Goal: Check status: Check status

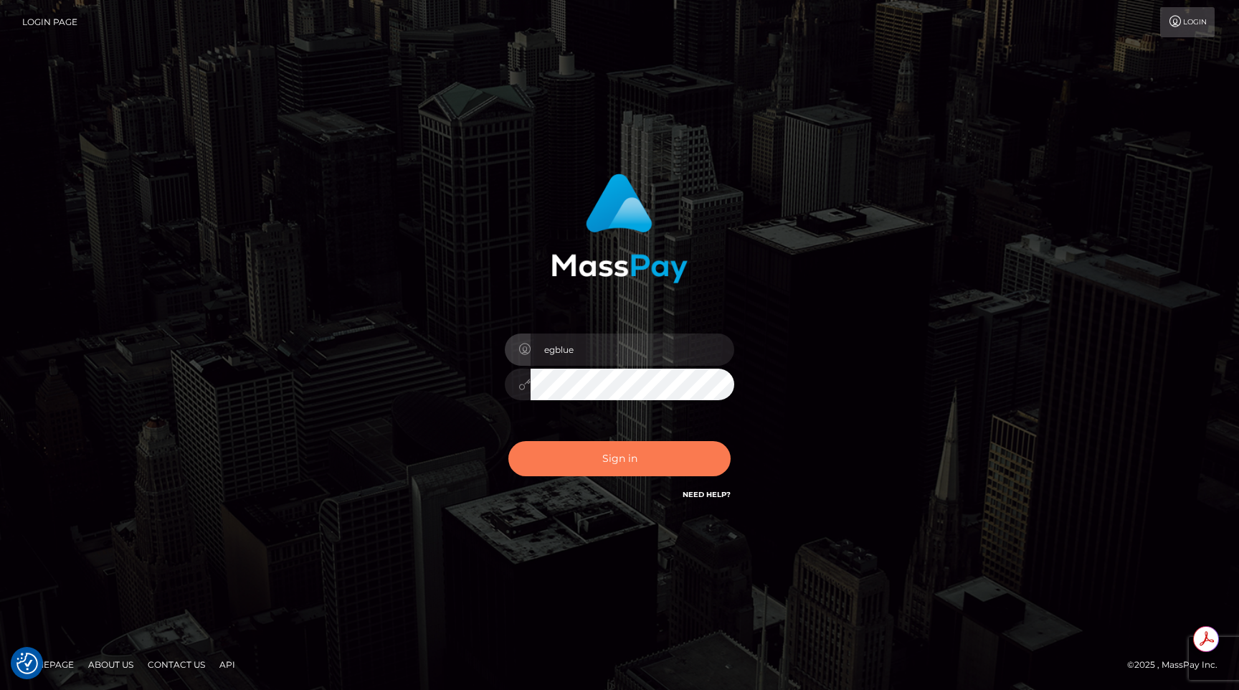
click at [606, 453] on button "Sign in" at bounding box center [619, 458] width 222 height 35
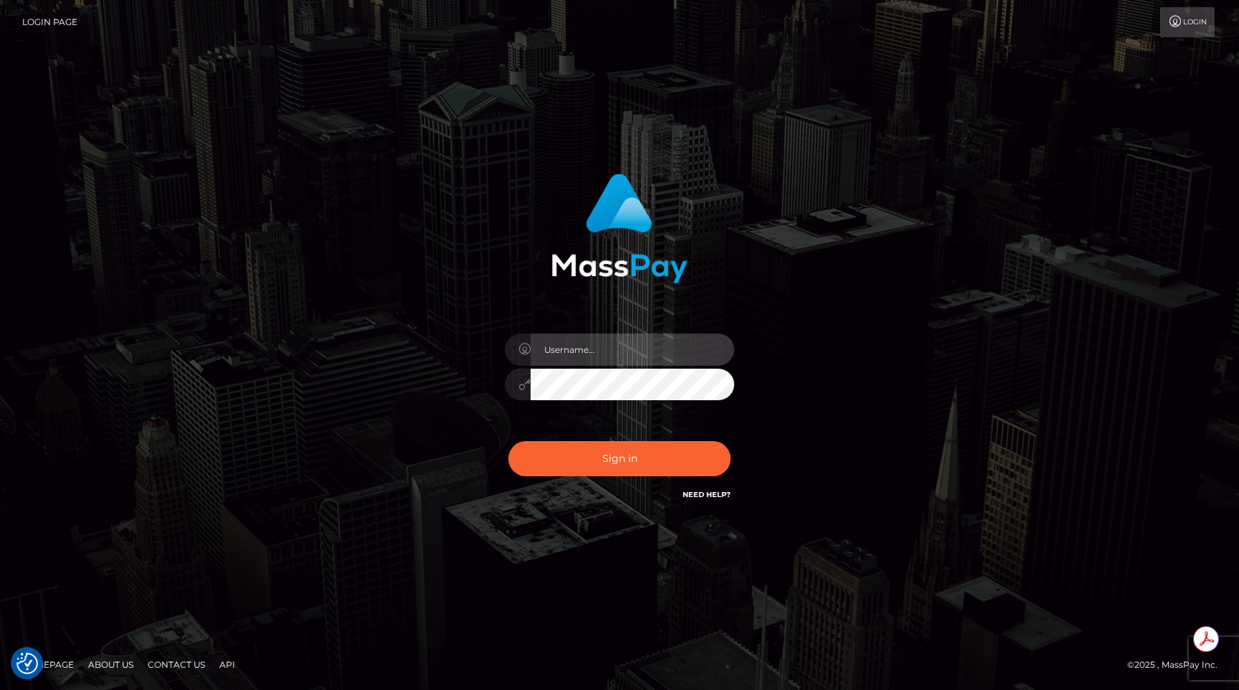
type input "egblue"
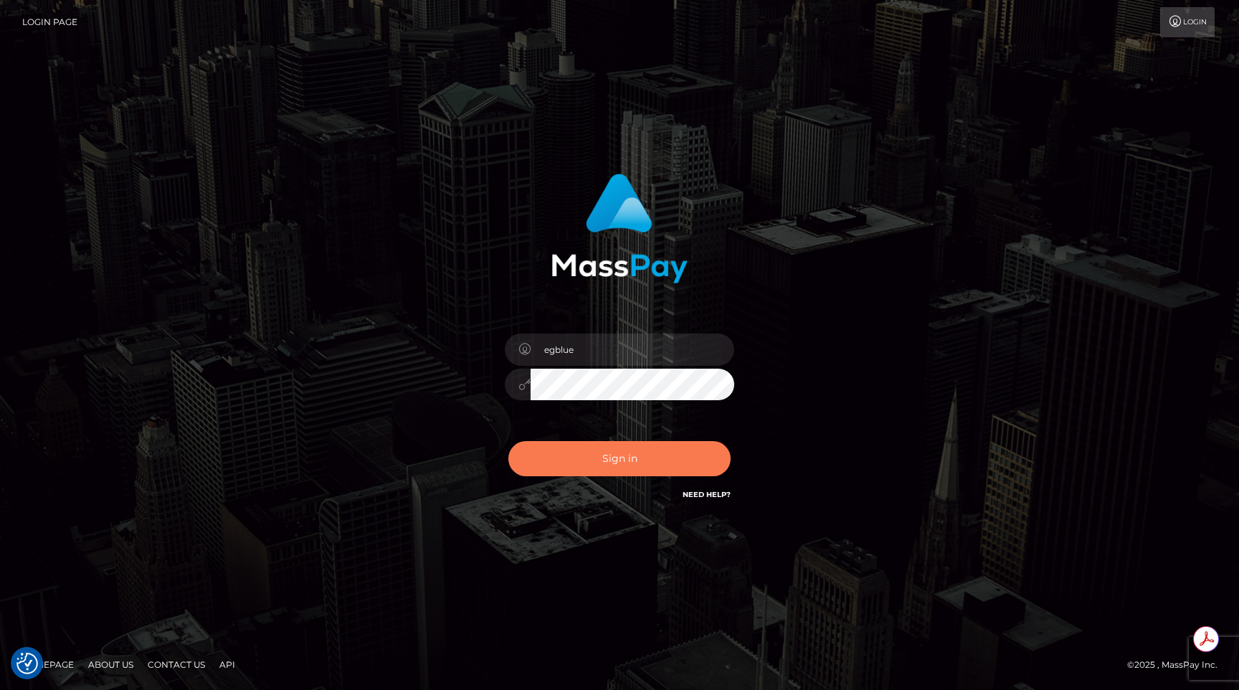
click at [586, 445] on button "Sign in" at bounding box center [619, 458] width 222 height 35
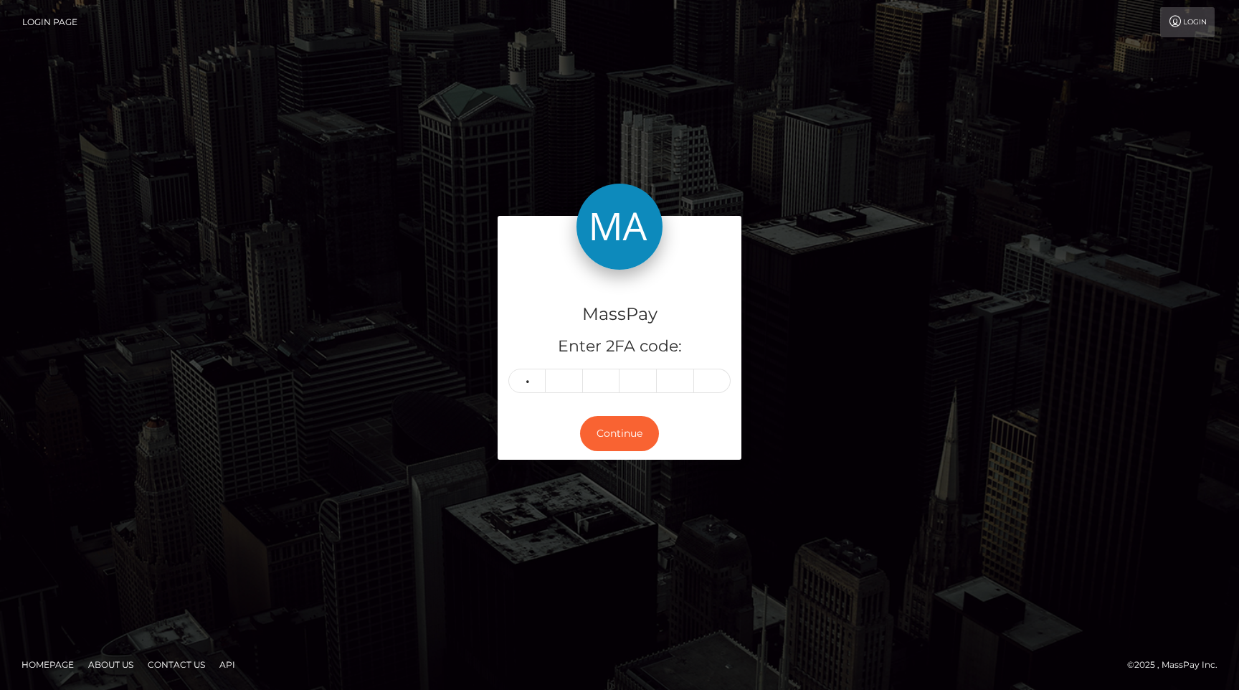
type input "7"
type input "1"
type input "3"
type input "8"
type input "0"
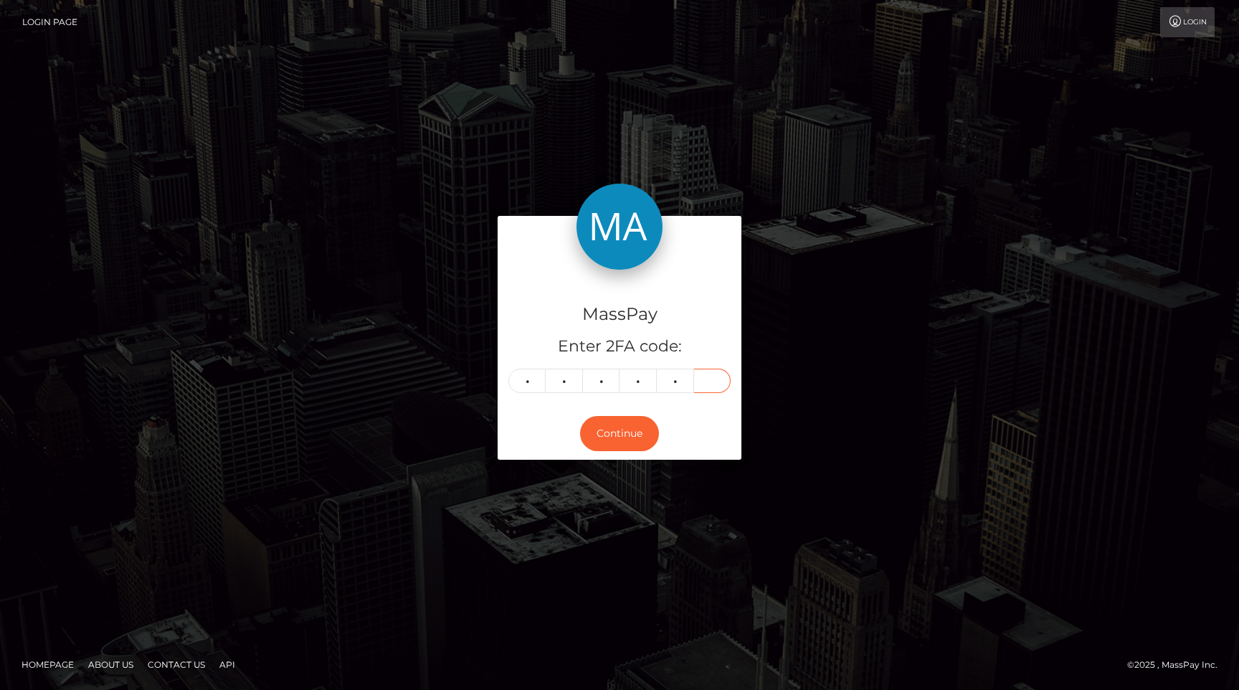
type input "5"
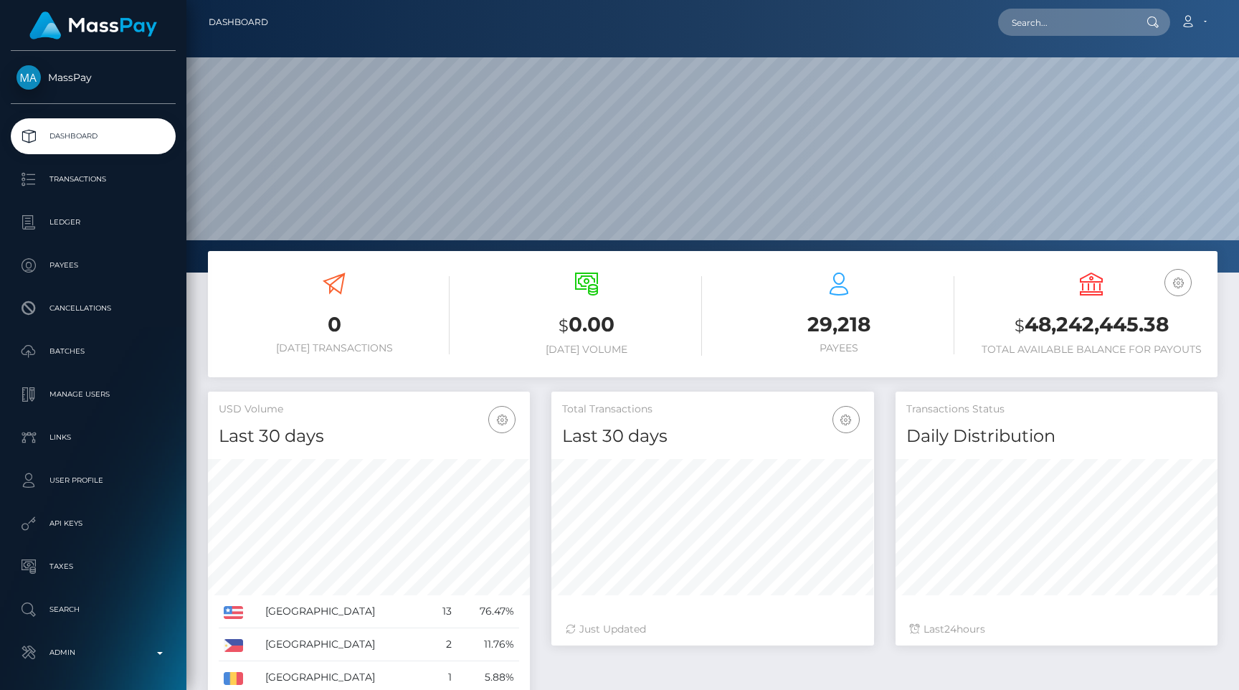
scroll to position [254, 322]
click at [97, 644] on p "Admin" at bounding box center [92, 653] width 153 height 22
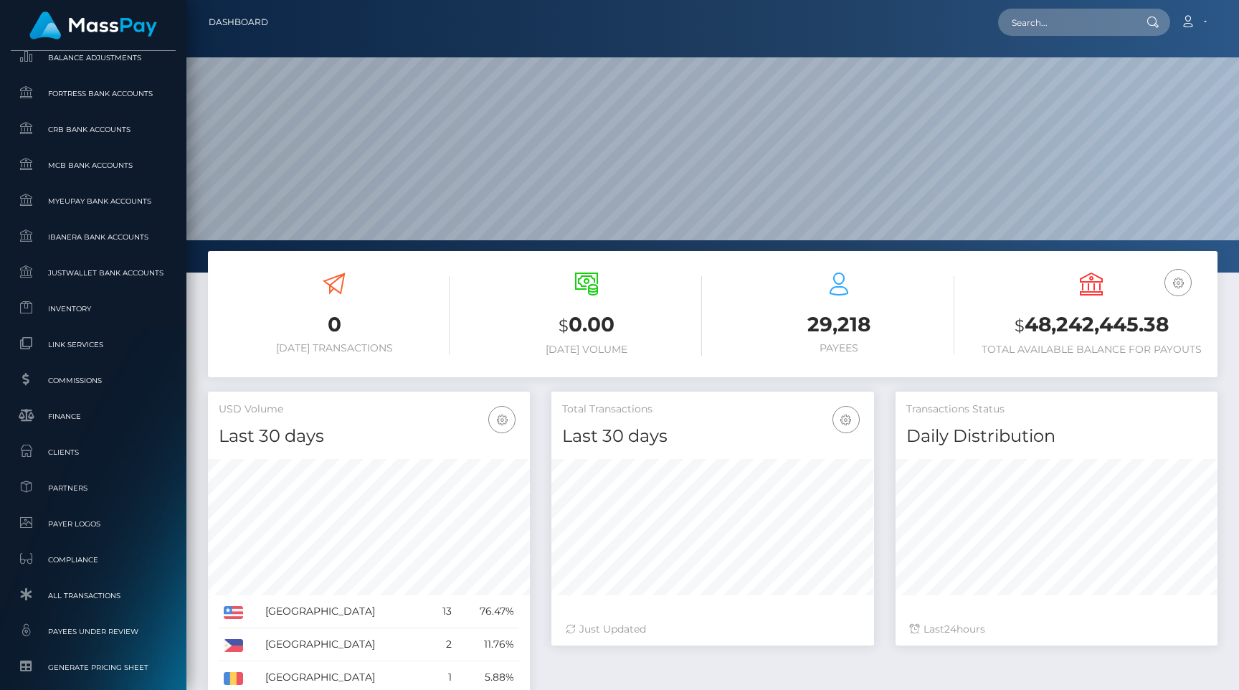
scroll to position [817, 0]
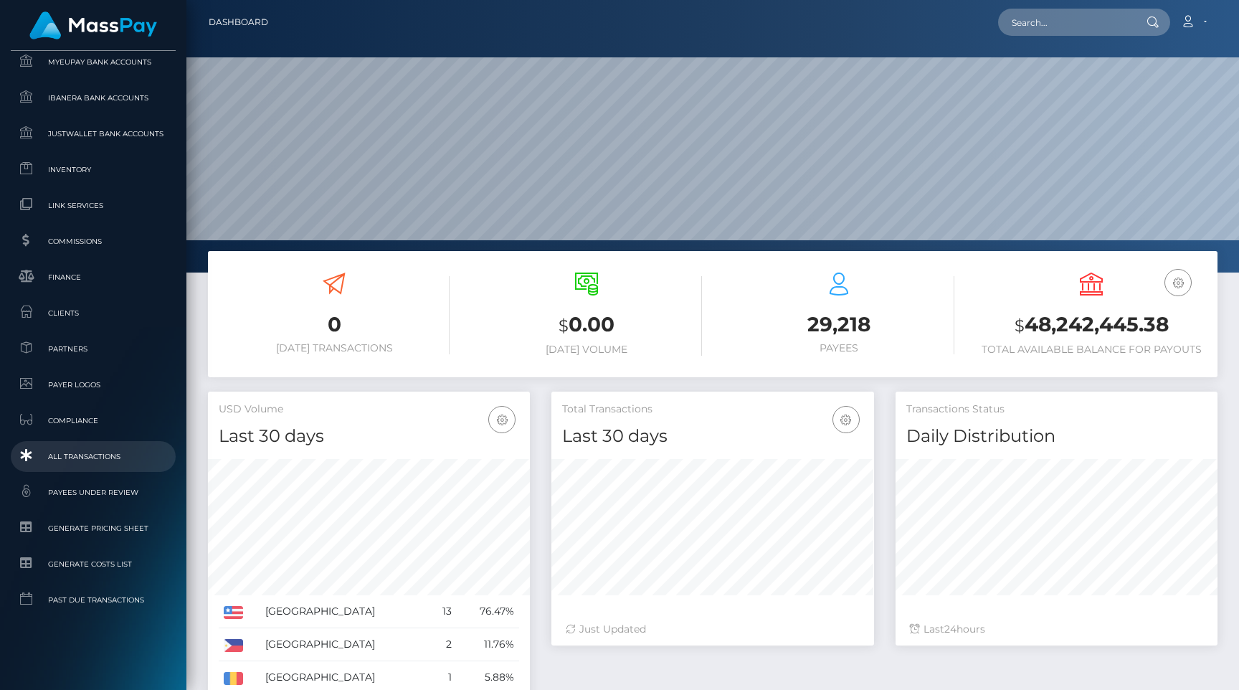
click at [80, 454] on span "All Transactions" at bounding box center [92, 456] width 153 height 16
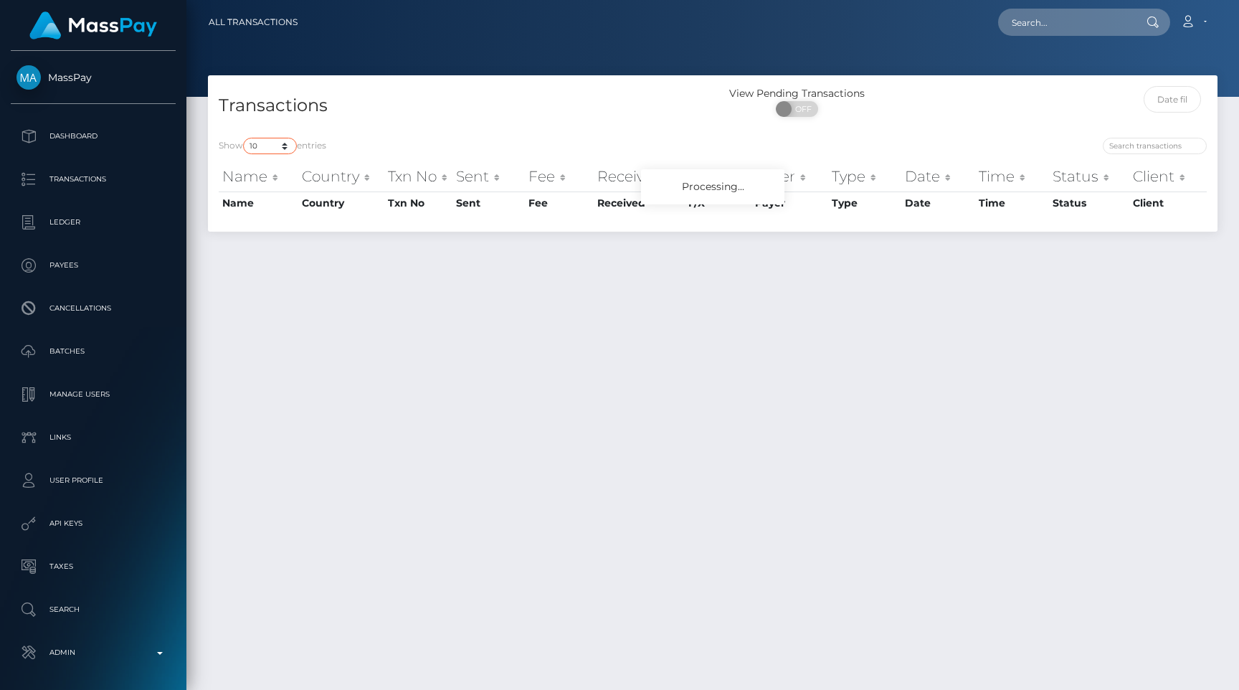
click at [260, 148] on select "10 25 50 100 250 500 1,000 3,500 All" at bounding box center [270, 146] width 54 height 16
select select "250"
click at [244, 138] on select "10 25 50 100 250 500 1,000 3,500 All" at bounding box center [270, 146] width 54 height 16
click at [475, 98] on h4 "Transactions" at bounding box center [460, 105] width 483 height 25
click at [480, 95] on h4 "Transactions" at bounding box center [460, 105] width 483 height 25
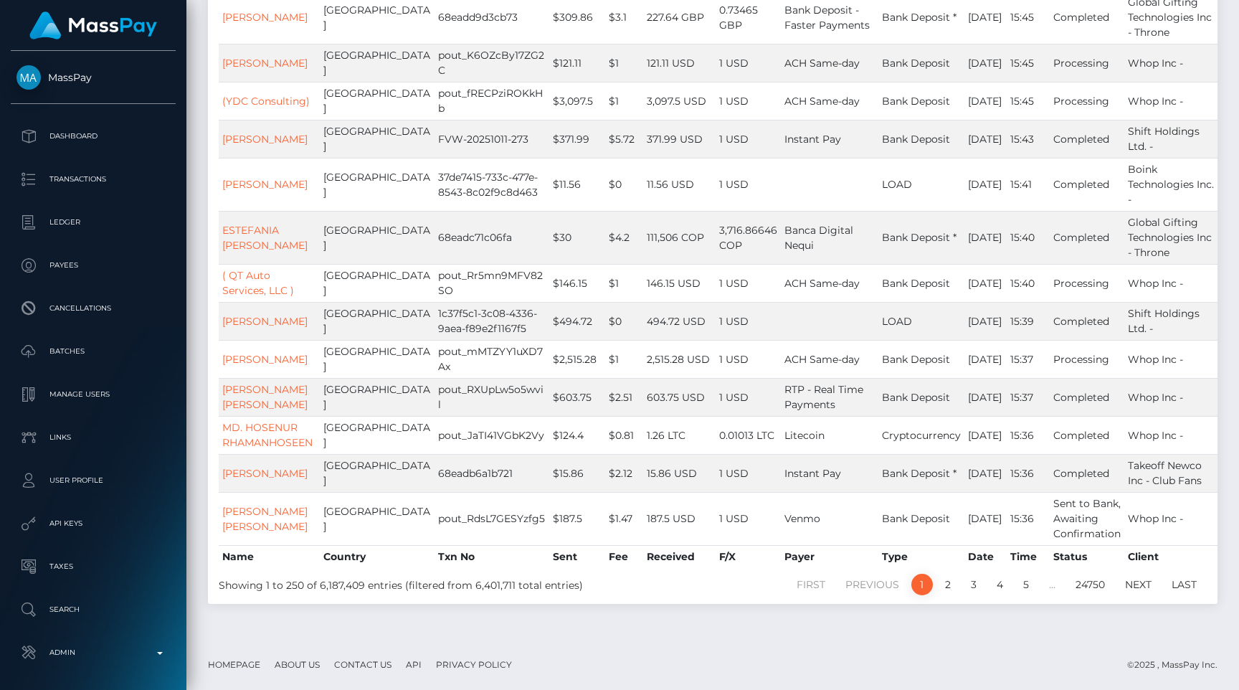
scroll to position [12343, 0]
click at [943, 586] on link "2" at bounding box center [948, 584] width 22 height 22
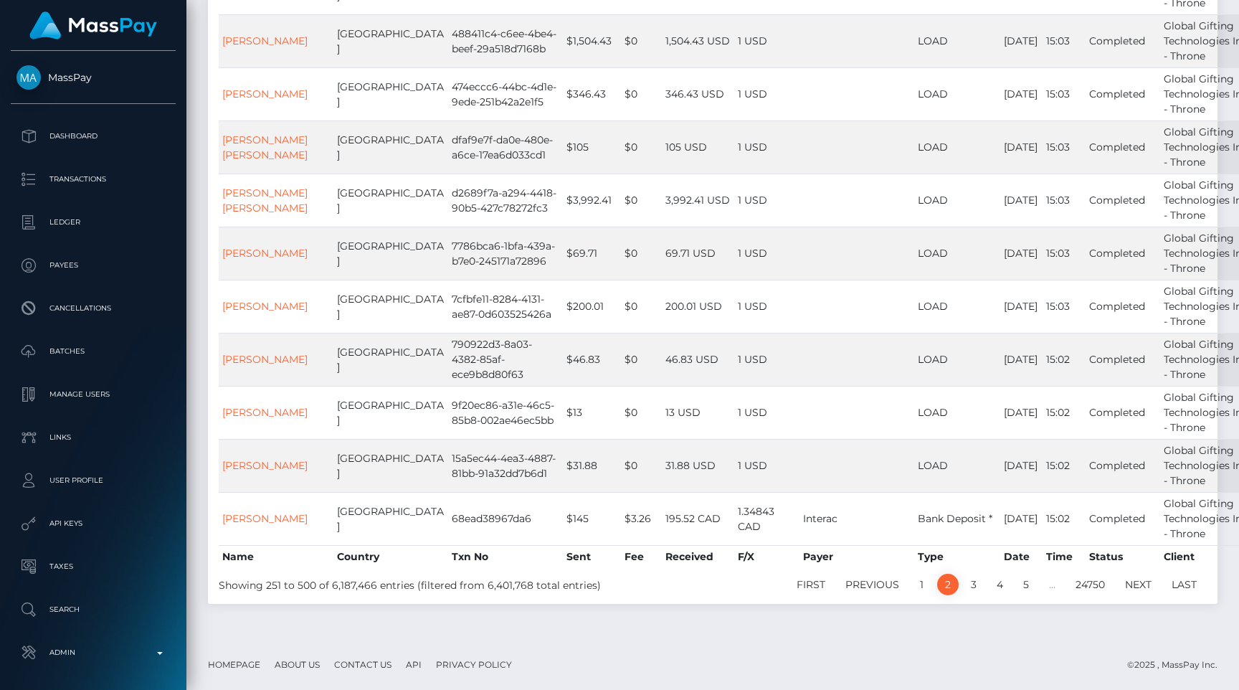
scroll to position [11875, 0]
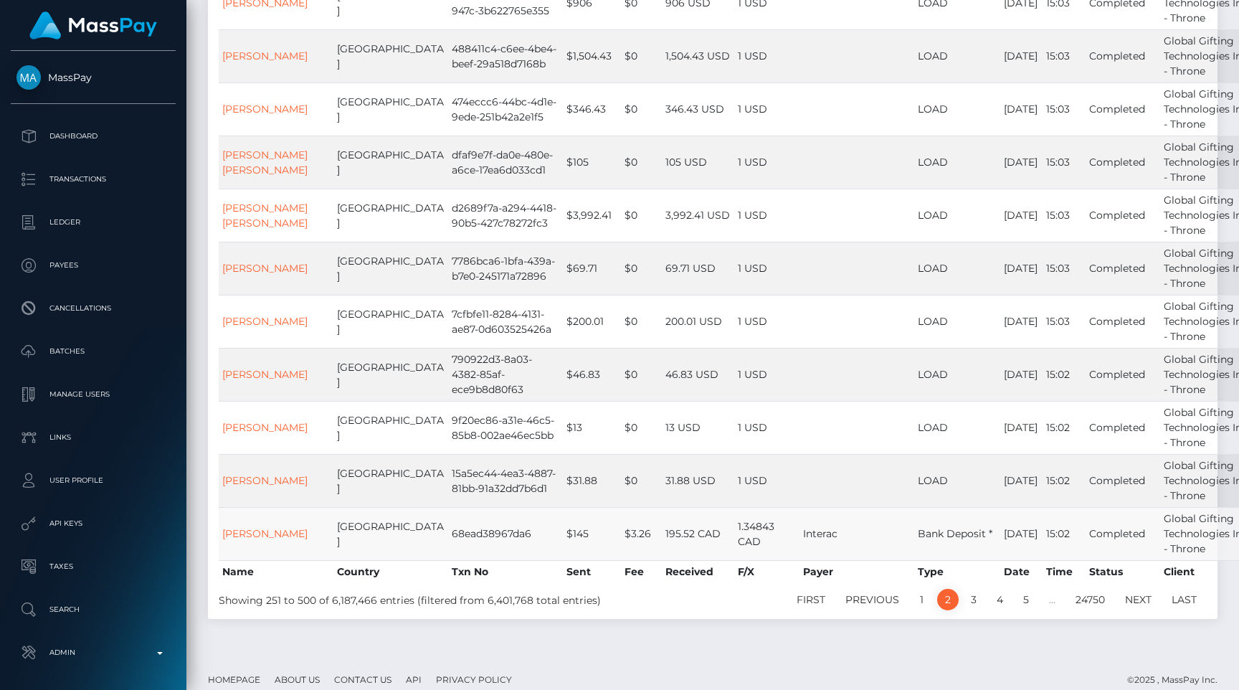
click at [672, 507] on td "195.52 CAD" at bounding box center [698, 533] width 72 height 53
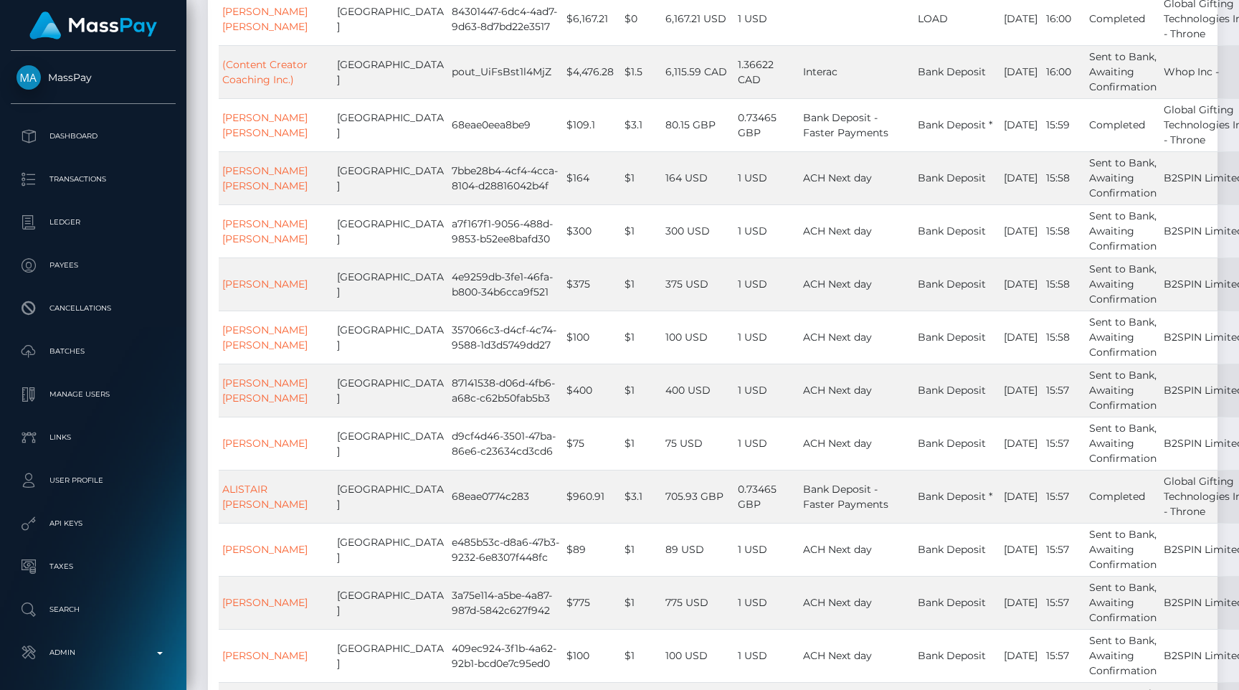
scroll to position [0, 0]
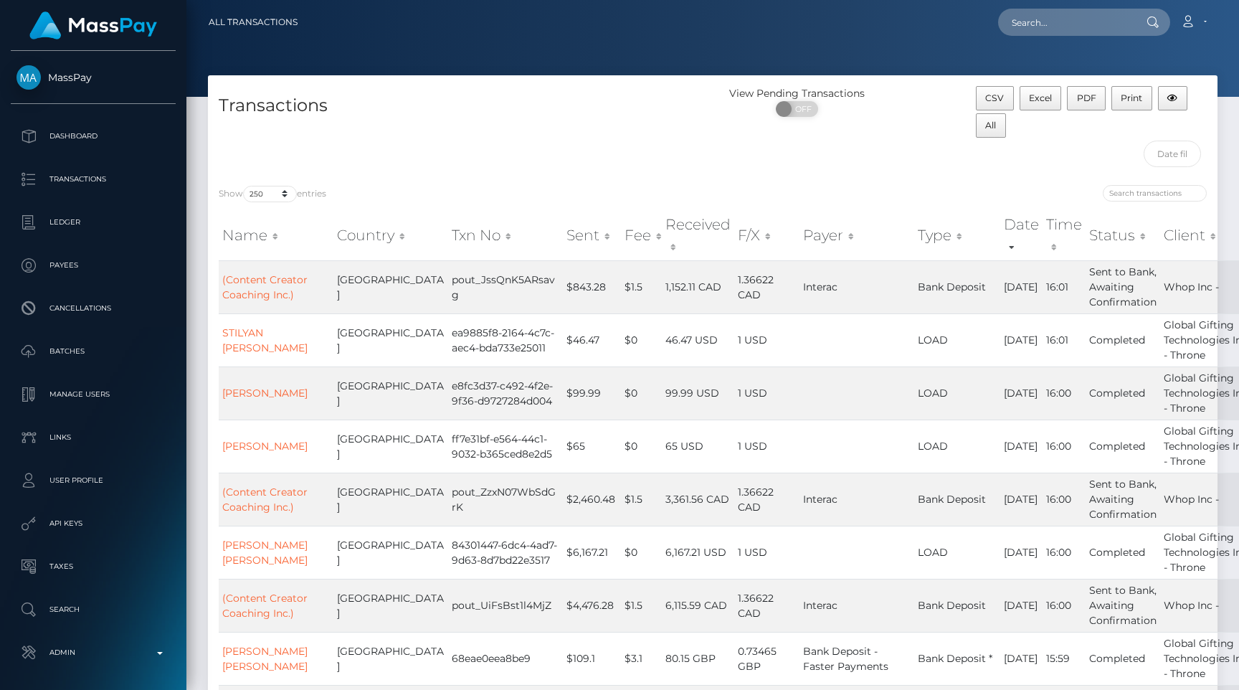
click at [563, 128] on div "Transactions" at bounding box center [460, 130] width 505 height 88
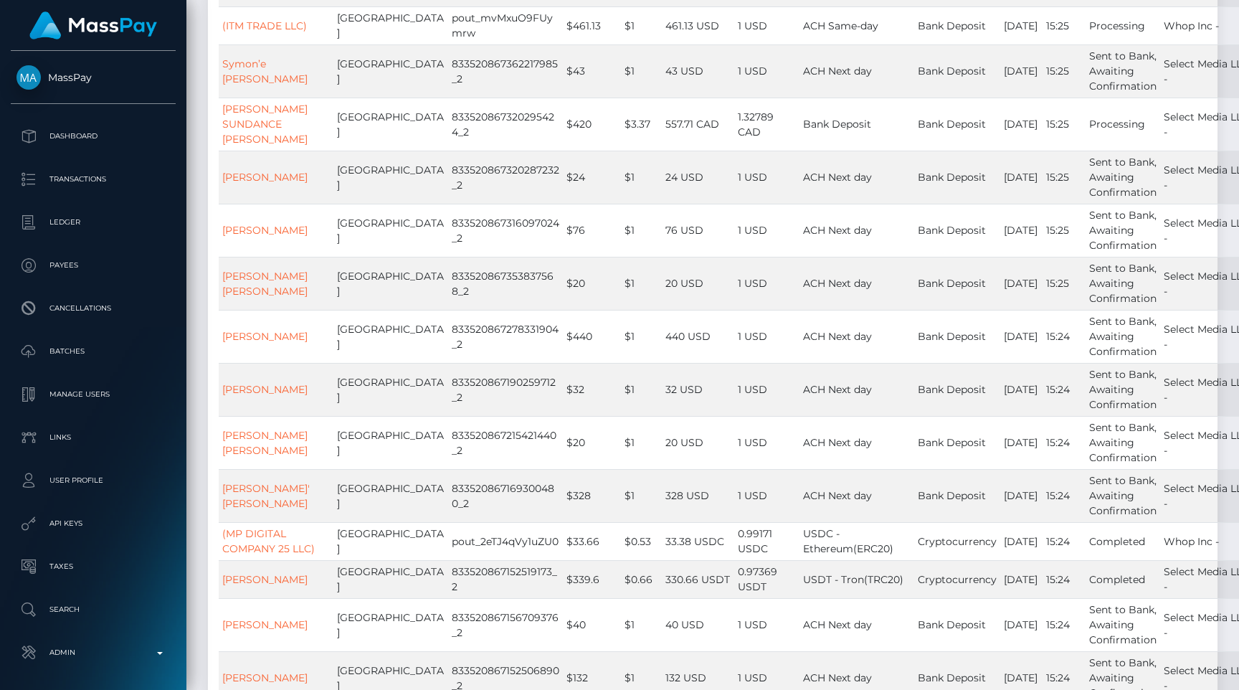
scroll to position [11875, 0]
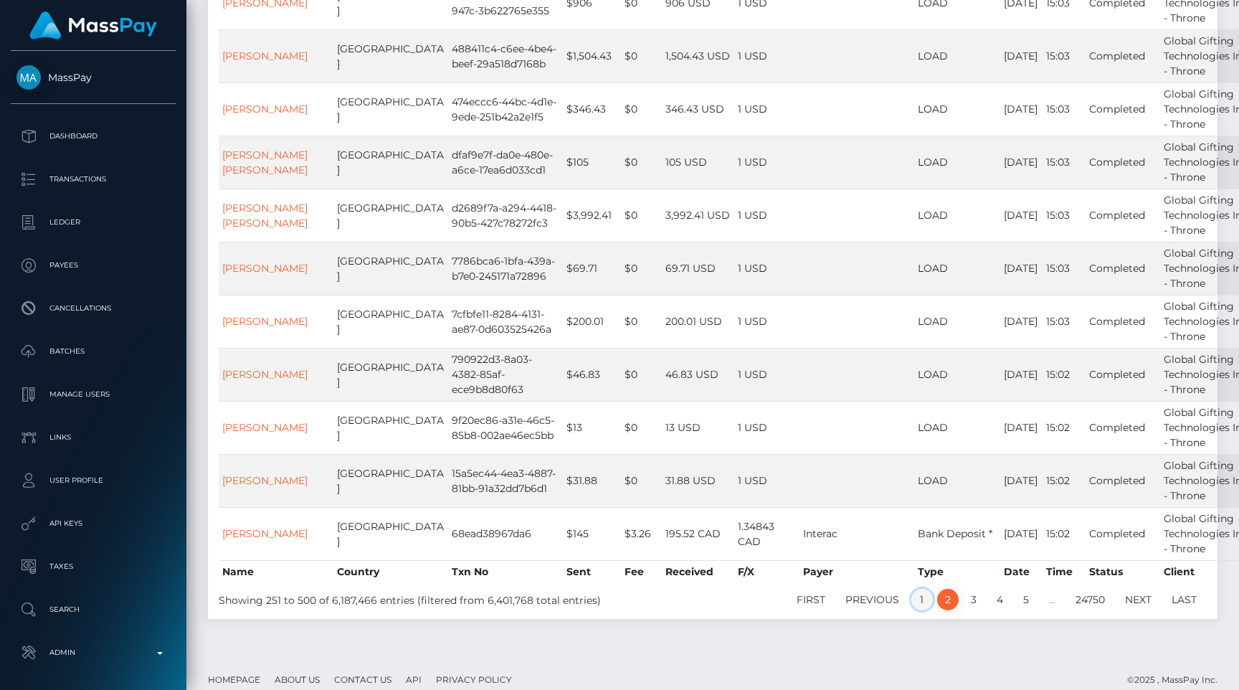
click at [920, 589] on link "1" at bounding box center [922, 600] width 22 height 22
click at [741, 654] on footer "Homepage About Us Contact Us API Privacy Policy © 2025 , MassPay Inc." at bounding box center [712, 679] width 1052 height 50
click at [917, 589] on link "1" at bounding box center [922, 600] width 22 height 22
